Goal: Task Accomplishment & Management: Complete application form

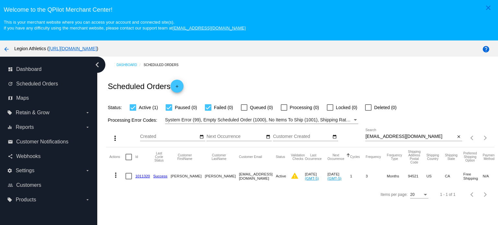
click at [377, 137] on input "[EMAIL_ADDRESS][DOMAIN_NAME]" at bounding box center [410, 136] width 90 height 5
drag, startPoint x: 146, startPoint y: 176, endPoint x: 163, endPoint y: 143, distance: 36.4
click at [146, 176] on link "1011320" at bounding box center [142, 176] width 15 height 4
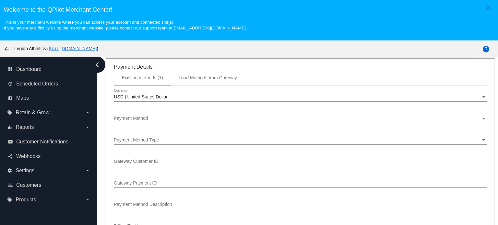
scroll to position [583, 0]
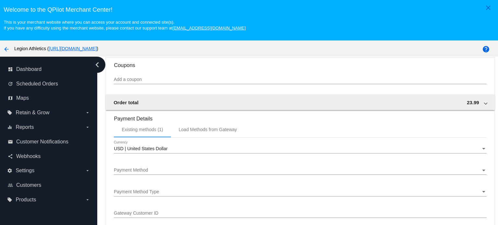
click at [148, 173] on div "Payment Method" at bounding box center [297, 170] width 366 height 5
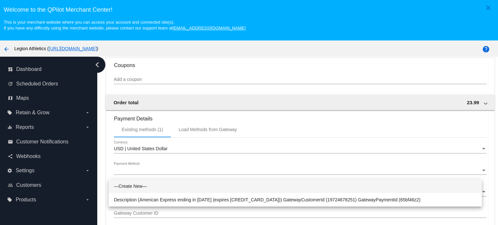
click at [235, 63] on div at bounding box center [249, 112] width 498 height 225
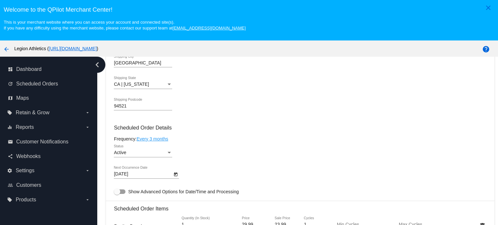
scroll to position [356, 0]
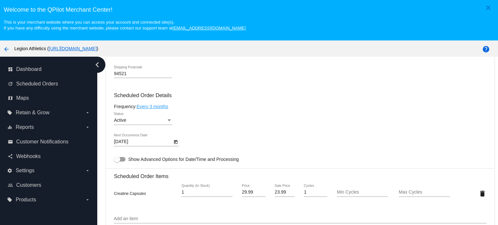
click at [121, 157] on body "close Welcome to the QPilot Merchant Center! This is your merchant website wher…" at bounding box center [249, 112] width 498 height 225
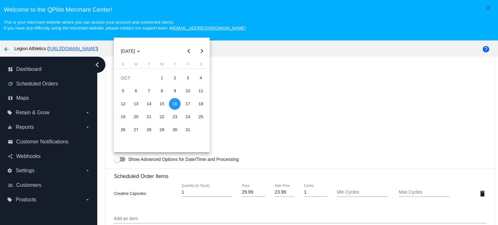
click at [202, 49] on button "Next month" at bounding box center [201, 51] width 13 height 13
click at [150, 114] on div "16" at bounding box center [149, 117] width 12 height 12
type input "12/16/2025"
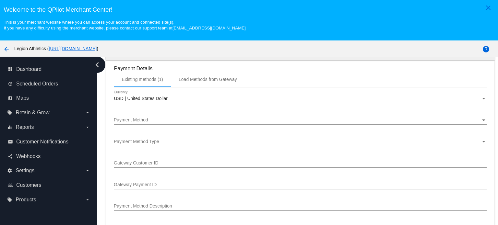
scroll to position [648, 0]
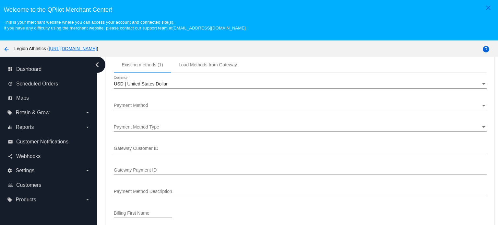
click at [144, 108] on span "Payment Method" at bounding box center [131, 105] width 34 height 5
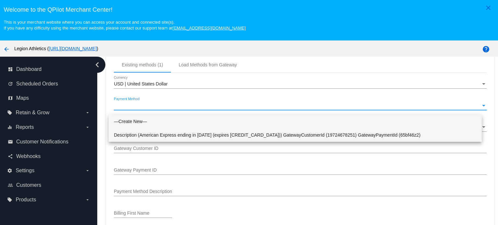
click at [145, 135] on span "Description (American Express ending in [DATE] (expires [CREDIT_CARD_DATA])) Ga…" at bounding box center [295, 135] width 362 height 14
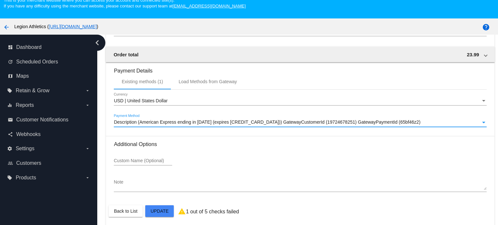
scroll to position [40, 0]
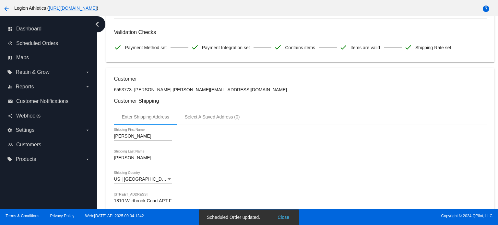
scroll to position [0, 0]
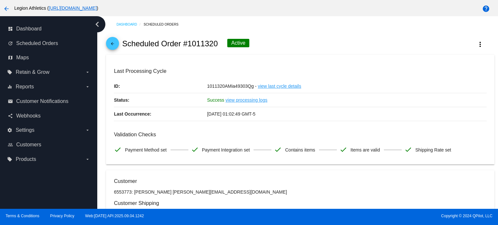
click at [112, 45] on mat-icon "arrow_back" at bounding box center [113, 45] width 8 height 8
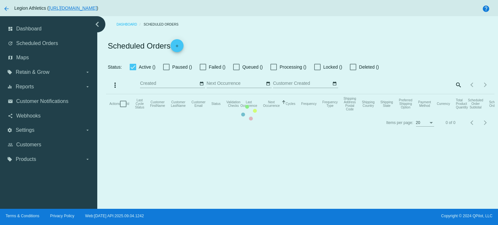
checkbox input "true"
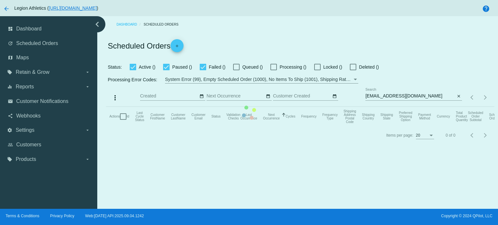
click at [224, 107] on mat-table "Actions Id Last Cycle Status Customer FirstName Customer LastName Customer Emai…" at bounding box center [300, 116] width 388 height 19
click at [266, 107] on mat-table "Actions Id Last Cycle Status Customer FirstName Customer LastName Customer Emai…" at bounding box center [300, 116] width 388 height 19
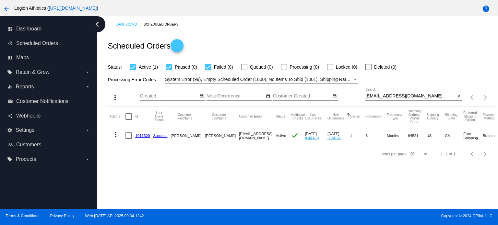
click at [145, 136] on link "1011320" at bounding box center [142, 135] width 15 height 4
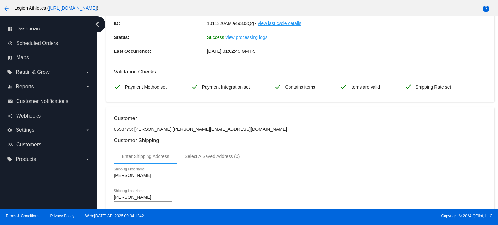
scroll to position [65, 0]
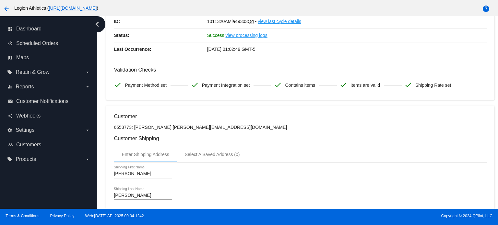
drag, startPoint x: 114, startPoint y: 128, endPoint x: 130, endPoint y: 128, distance: 16.5
click at [130, 128] on p "6553773: [PERSON_NAME] [PERSON_NAME][EMAIL_ADDRESS][DOMAIN_NAME]" at bounding box center [300, 127] width 372 height 5
copy p "6553773"
click at [186, 128] on p "6553773: [PERSON_NAME] [PERSON_NAME][EMAIL_ADDRESS][DOMAIN_NAME]" at bounding box center [300, 127] width 372 height 5
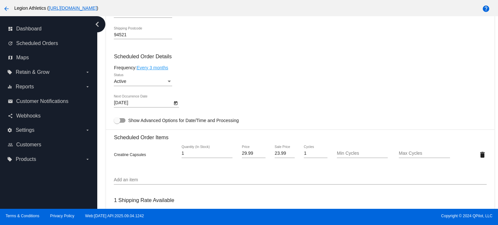
scroll to position [356, 0]
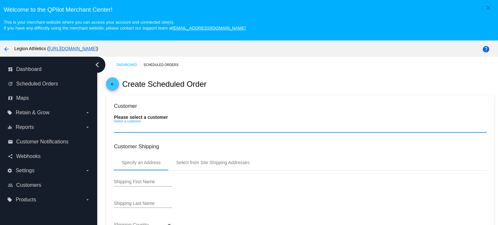
click at [126, 127] on input "Select a customer" at bounding box center [300, 127] width 372 height 5
paste input "6553773"
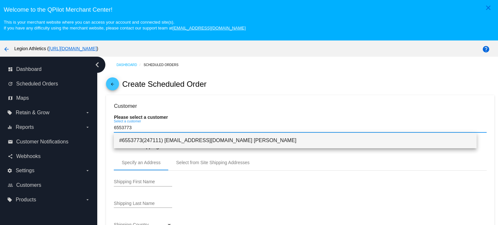
type input "6553773"
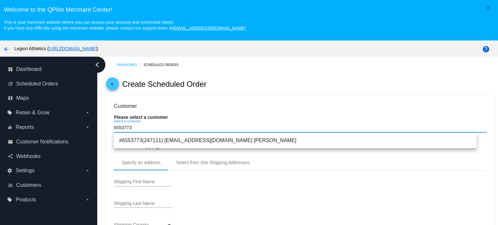
type input "Thor"
type input "Anderson"
type input "1654 Van Dyke Street"
type input "Saint Paul"
type input "55119"
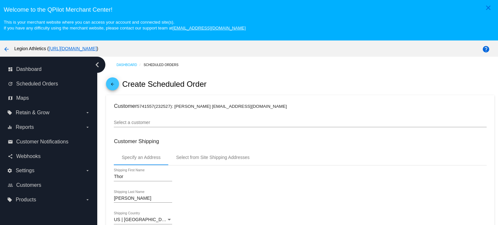
click at [133, 107] on h3 "Customer 5741557(232527): Thor Anderson thorandersoncontracting@gmail.com" at bounding box center [300, 106] width 372 height 6
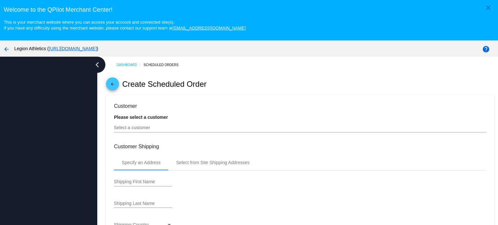
type input "[DATE]"
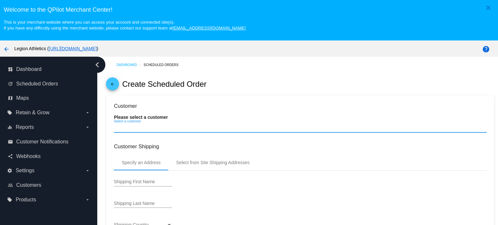
click at [132, 129] on input "Select a customer" at bounding box center [300, 127] width 372 height 5
paste input "6553773"
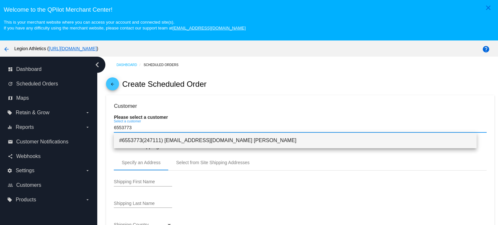
type input "6553773"
click at [184, 137] on span "#6553773(247111) [EMAIL_ADDRESS][DOMAIN_NAME] [PERSON_NAME]" at bounding box center [295, 141] width 352 height 16
type input "[PERSON_NAME]"
type input "1810 Wildbrook Court APT F"
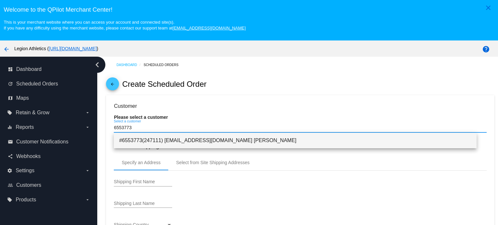
type input "[GEOGRAPHIC_DATA]"
type input "94521"
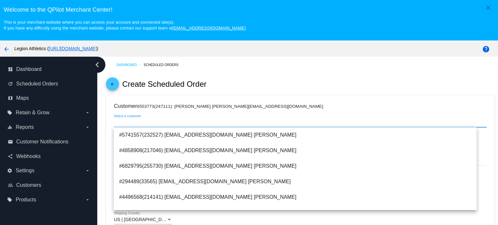
click at [284, 47] on div "arrow_back Legion Athletics ( [URL][DOMAIN_NAME] )" at bounding box center [207, 48] width 415 height 13
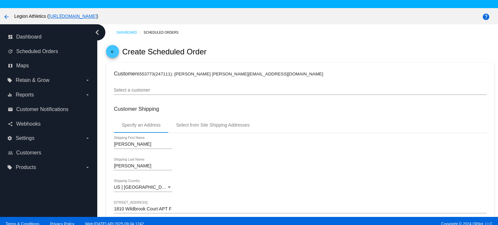
scroll to position [32, 0]
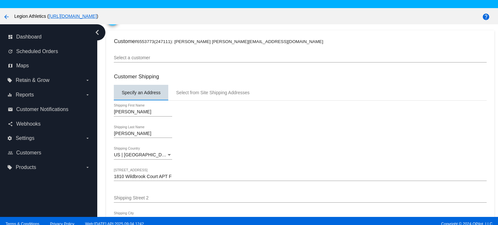
click at [152, 91] on div "Specify an Address" at bounding box center [140, 92] width 39 height 5
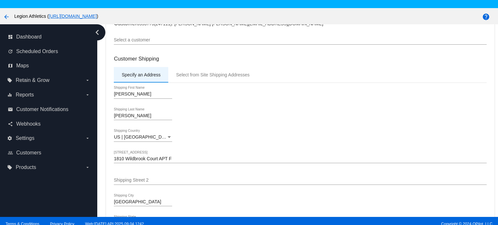
scroll to position [65, 0]
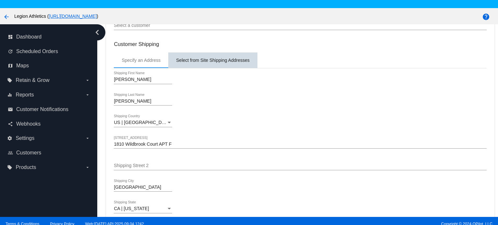
click at [214, 60] on div "Select from Site Shipping Addresses" at bounding box center [212, 60] width 73 height 5
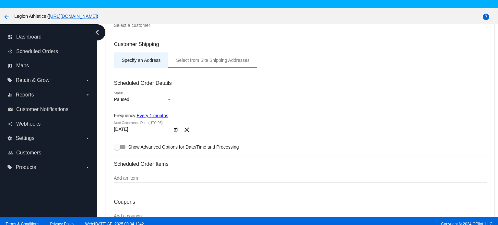
click at [144, 59] on div "Specify an Address" at bounding box center [140, 60] width 39 height 5
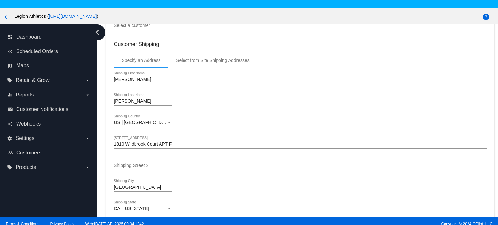
click at [255, 44] on h3 "Customer Shipping" at bounding box center [300, 44] width 372 height 6
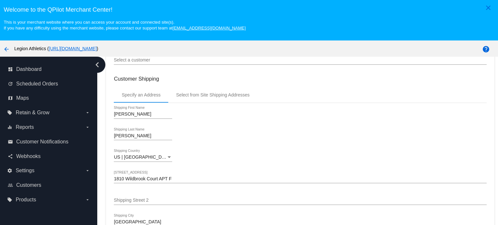
scroll to position [130, 0]
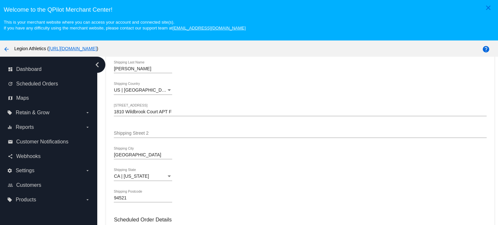
click at [245, 55] on div "arrow_back Legion Athletics ( [URL][DOMAIN_NAME] )" at bounding box center [207, 48] width 415 height 13
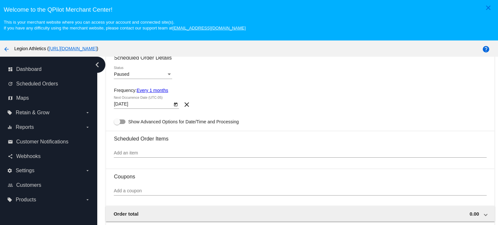
scroll to position [324, 0]
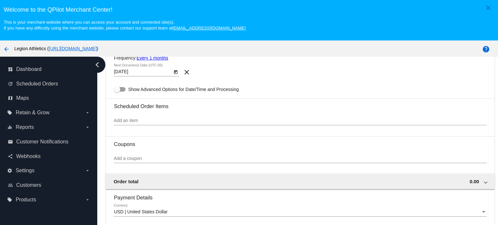
click at [148, 123] on input "Add an item" at bounding box center [300, 120] width 372 height 5
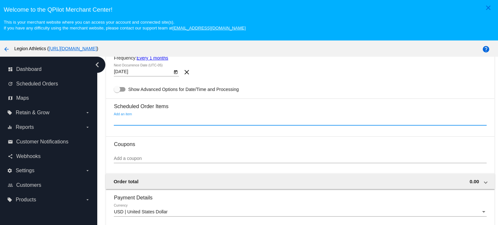
paste input "1600999"
click at [147, 123] on input "1600999" at bounding box center [300, 120] width 372 height 5
drag, startPoint x: 146, startPoint y: 123, endPoint x: 102, endPoint y: 122, distance: 44.4
click at [102, 122] on div "Dashboard Scheduled Orders arrow_back Create Scheduled Order Customer 6553773(2…" at bounding box center [297, 153] width 400 height 193
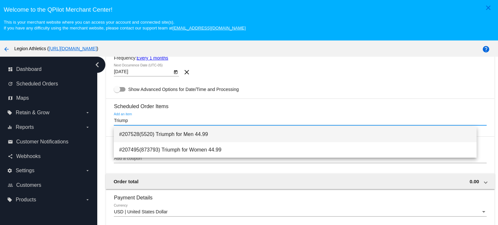
type input "Triump"
click at [196, 133] on span "#207528(5520) Triumph for Men 44.99" at bounding box center [295, 135] width 352 height 16
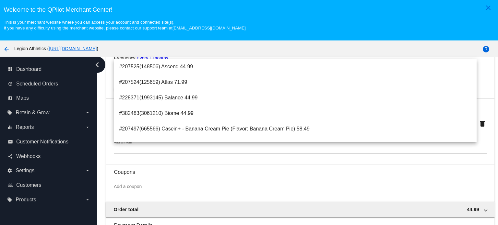
click at [185, 163] on mat-card-content "Customer 6553773(247111): [PERSON_NAME] [PERSON_NAME][EMAIL_ADDRESS][DOMAIN_NAM…" at bounding box center [300, 185] width 372 height 813
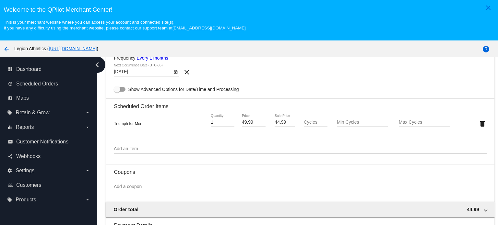
click at [131, 120] on div "Triumph for Men 1 Quantity 49.99 Price 44.99 Sale Price Cycles Min Cycles Max C…" at bounding box center [300, 123] width 372 height 18
click at [139, 147] on input "Add an item" at bounding box center [300, 148] width 372 height 5
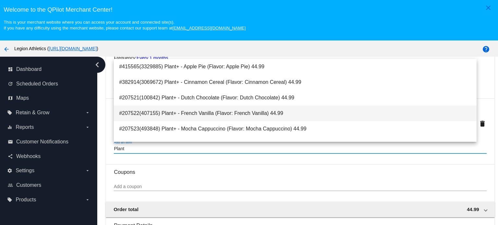
type input "Plant"
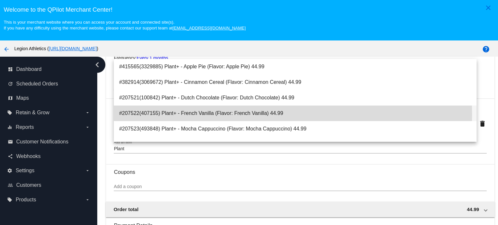
click at [238, 115] on span "#207522(407155) Plant+ - French Vanilla (Flavor: French Vanilla) 44.99" at bounding box center [295, 114] width 352 height 16
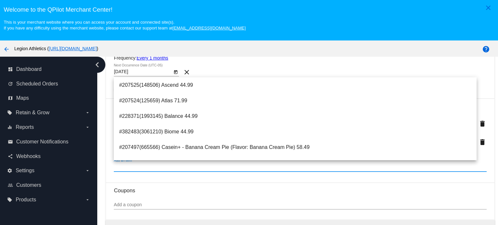
click at [246, 53] on div "arrow_back Legion Athletics ( [URL][DOMAIN_NAME] )" at bounding box center [207, 48] width 415 height 13
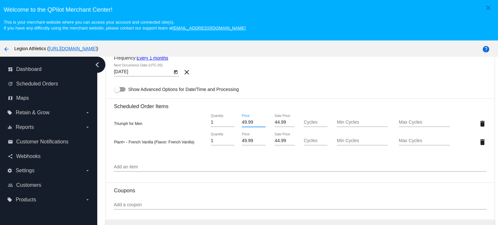
click at [246, 122] on input "49.99" at bounding box center [254, 122] width 24 height 5
click at [277, 121] on input "44.99" at bounding box center [284, 122] width 20 height 5
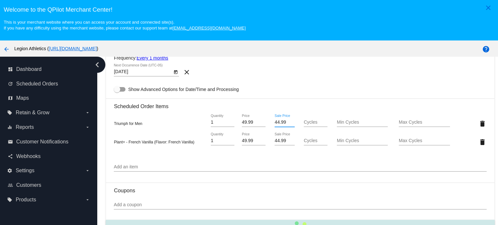
click at [277, 121] on input "44.99" at bounding box center [284, 122] width 20 height 5
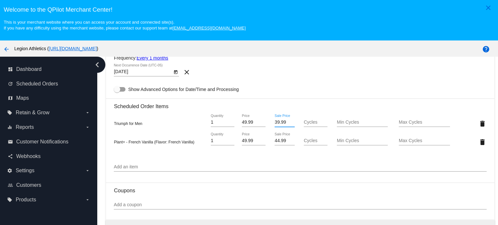
type input "39.99"
click at [287, 85] on mat-card-content "Customer 6553773(247111): [PERSON_NAME] [PERSON_NAME][EMAIL_ADDRESS][DOMAIN_NAM…" at bounding box center [300, 194] width 372 height 831
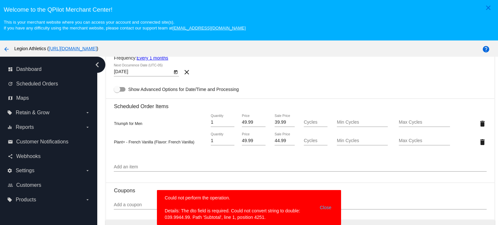
click at [244, 121] on input "49.99" at bounding box center [254, 122] width 24 height 5
type input "39.99"
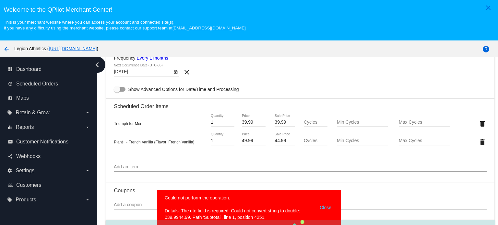
click at [271, 82] on div "[DATE] Next Occurrence Date (UTC-05) clear" at bounding box center [300, 73] width 372 height 18
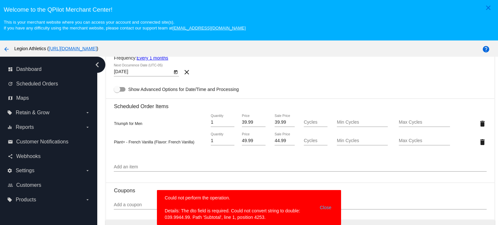
click at [246, 142] on input "49.99" at bounding box center [254, 140] width 24 height 5
type input "39.99"
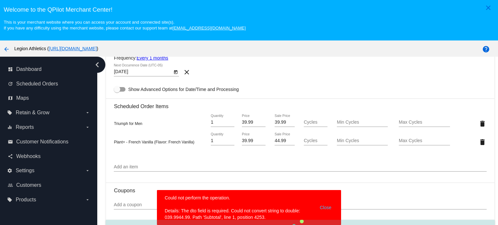
click at [302, 45] on div "arrow_back Legion Athletics ( [URL][DOMAIN_NAME] )" at bounding box center [207, 48] width 415 height 13
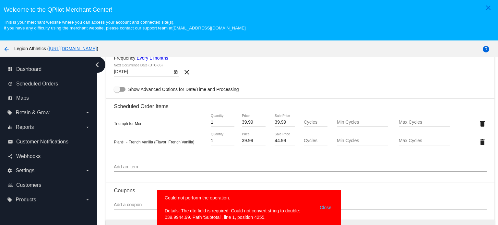
click at [277, 139] on div "44.99 Sale Price" at bounding box center [284, 139] width 20 height 13
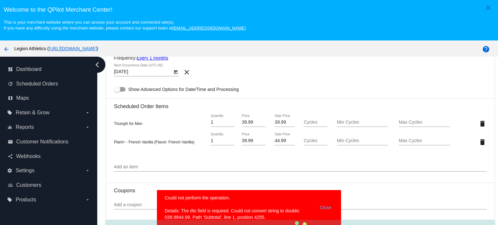
click at [277, 139] on div "44.99 Sale Price" at bounding box center [284, 139] width 20 height 13
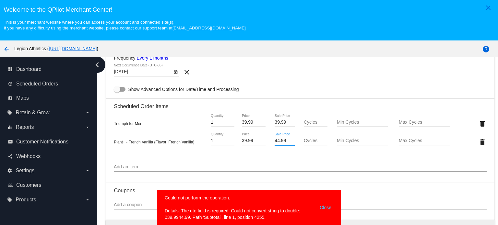
click at [278, 142] on input "44.99" at bounding box center [284, 140] width 20 height 5
type input "39.99"
click at [295, 87] on mat-card-content "Customer 6553773(247111): [PERSON_NAME] [PERSON_NAME][EMAIL_ADDRESS][DOMAIN_NAM…" at bounding box center [300, 194] width 372 height 831
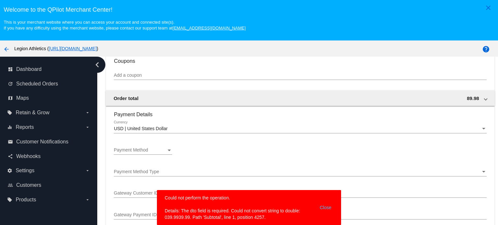
scroll to position [486, 0]
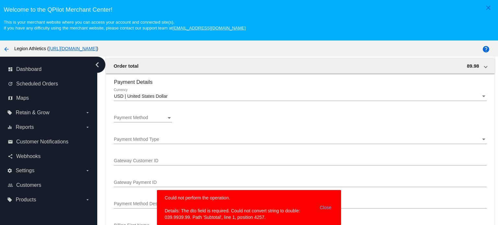
click at [145, 119] on span "Payment Method" at bounding box center [131, 117] width 34 height 5
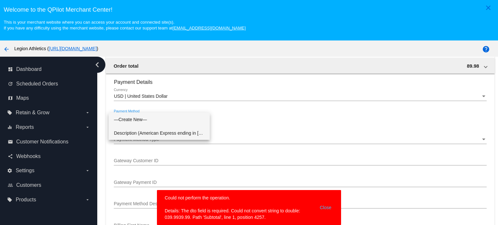
click at [144, 134] on span "Description (American Express ending in [DATE] (expires [CREDIT_CARD_DATA])) Ga…" at bounding box center [159, 133] width 91 height 14
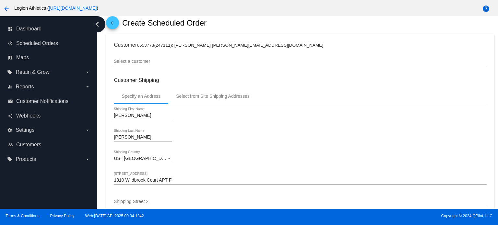
scroll to position [32, 0]
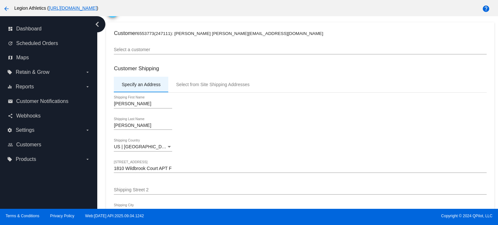
click at [144, 85] on div "Specify an Address" at bounding box center [140, 84] width 39 height 5
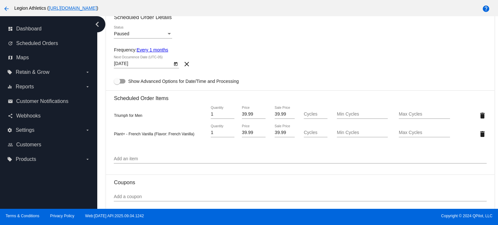
scroll to position [450, 0]
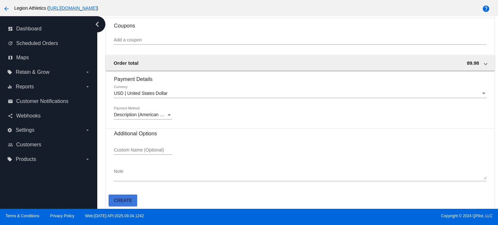
click at [124, 200] on span "Create" at bounding box center [123, 200] width 18 height 5
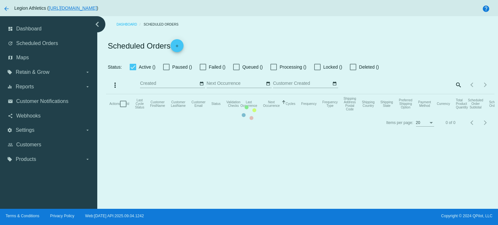
checkbox input "true"
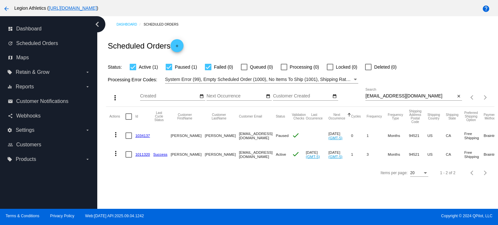
click at [141, 133] on link "1034137" at bounding box center [142, 135] width 15 height 4
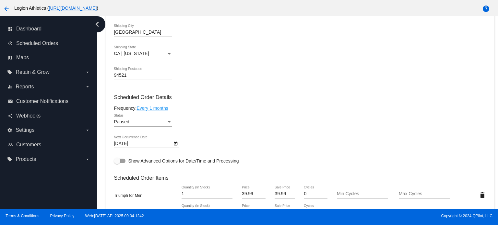
scroll to position [259, 0]
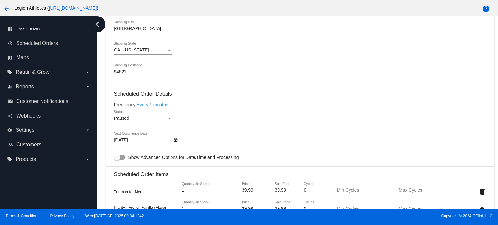
click at [144, 123] on div "Paused Status" at bounding box center [143, 116] width 58 height 13
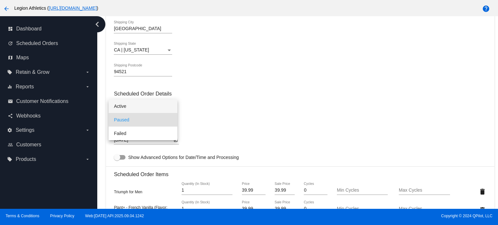
click at [132, 108] on span "Active" at bounding box center [143, 106] width 58 height 14
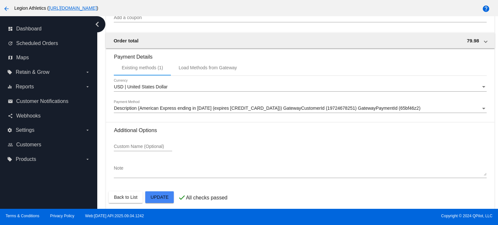
scroll to position [571, 0]
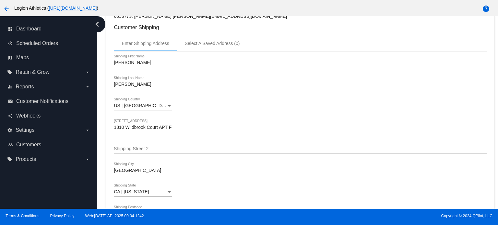
scroll to position [0, 0]
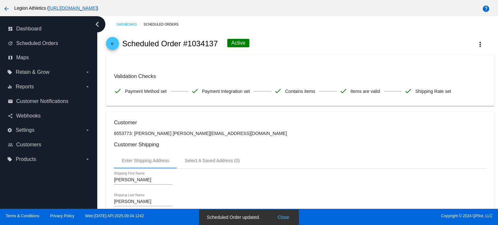
click at [111, 40] on span "arrow_back" at bounding box center [113, 45] width 8 height 16
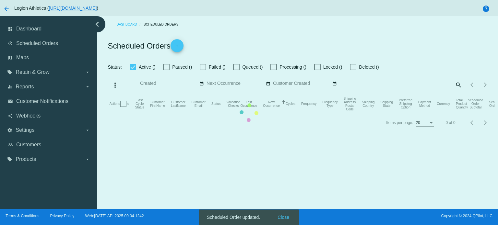
checkbox input "true"
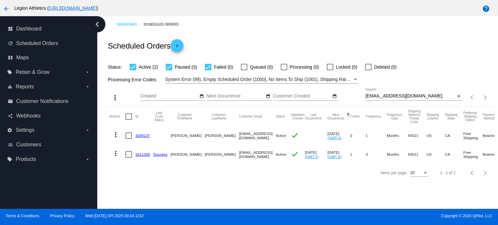
drag, startPoint x: 140, startPoint y: 134, endPoint x: 153, endPoint y: 123, distance: 17.3
click at [140, 134] on link "1034137" at bounding box center [142, 135] width 15 height 4
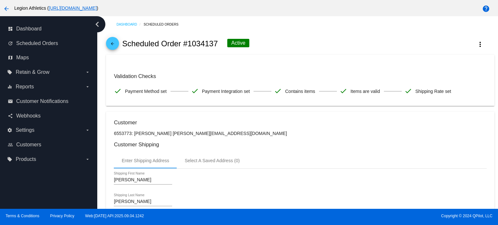
click at [112, 46] on mat-icon "arrow_back" at bounding box center [113, 45] width 8 height 8
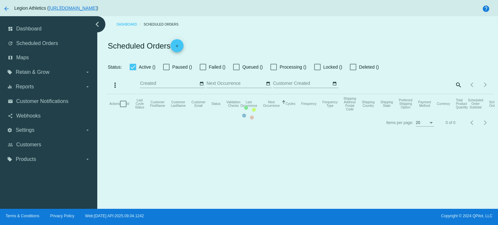
checkbox input "true"
